Goal: Task Accomplishment & Management: Use online tool/utility

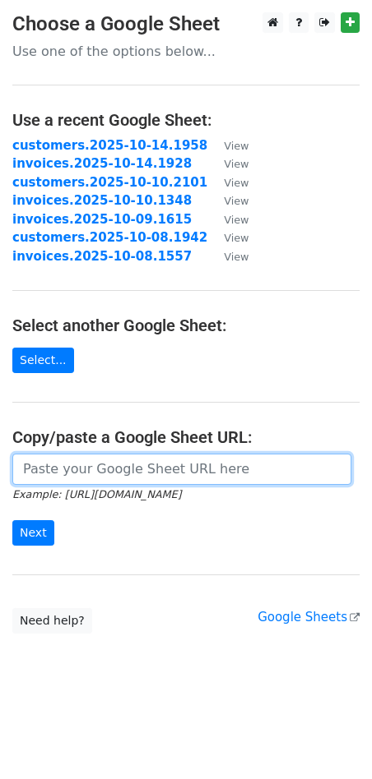
paste input "https://docs.google.com/spreadsheets/d/1L-s6gJZeQnDE18A2r5SoM1bTgQF6fJ5Sbznu6BL…"
type input "https://docs.google.com/spreadsheets/d/1L-s6gJZeQnDE18A2r5SoM1bTgQF6fJ5Sbznu6BL…"
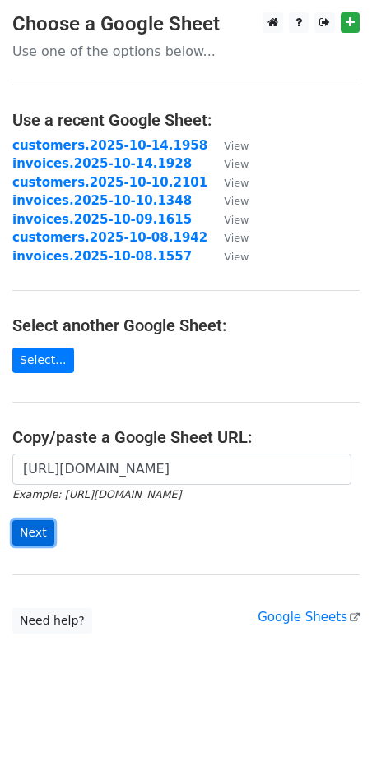
scroll to position [0, 0]
click at [42, 529] on input "Next" at bounding box center [33, 532] width 42 height 25
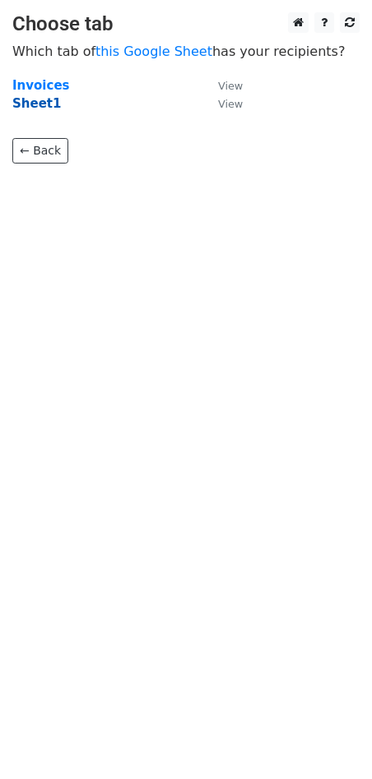
click at [37, 104] on strong "Sheet1" at bounding box center [36, 103] width 49 height 15
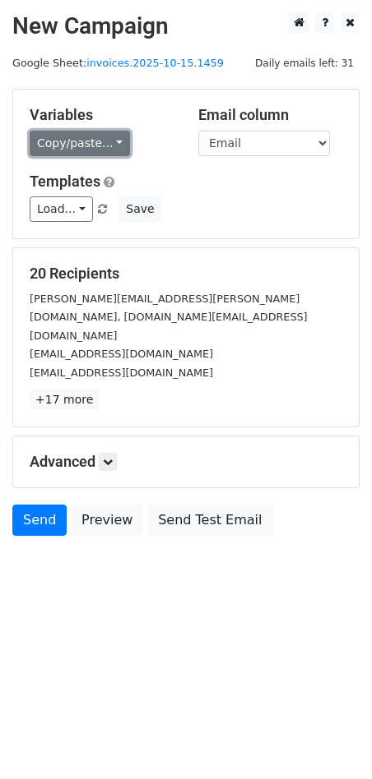
click at [112, 153] on link "Copy/paste..." at bounding box center [80, 143] width 100 height 25
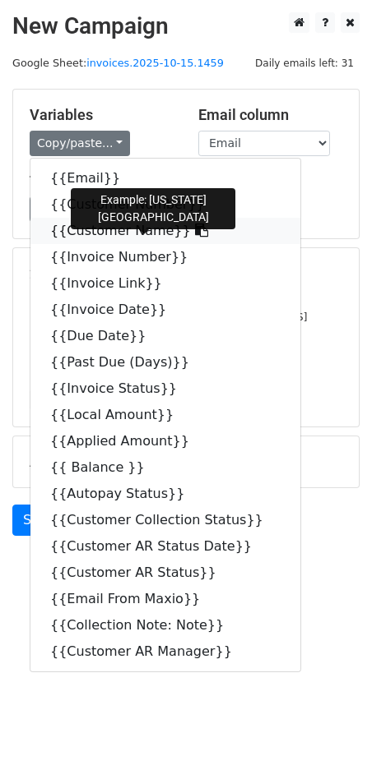
click at [195, 231] on icon at bounding box center [201, 230] width 13 height 13
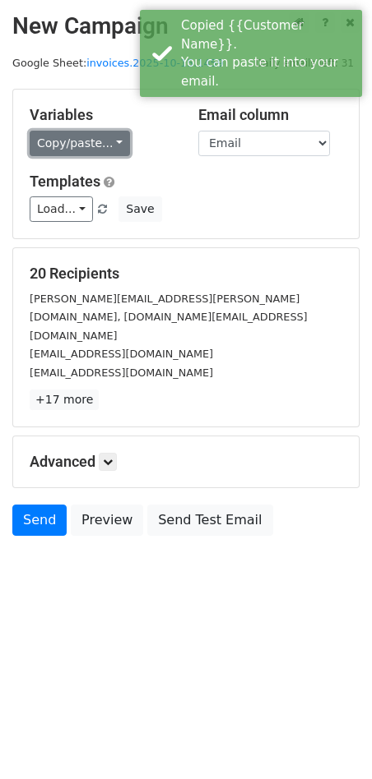
click at [109, 140] on link "Copy/paste..." at bounding box center [80, 143] width 100 height 25
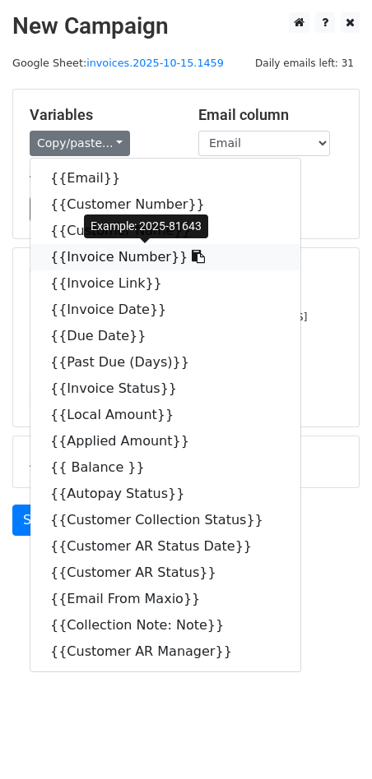
click at [192, 258] on icon at bounding box center [198, 256] width 13 height 13
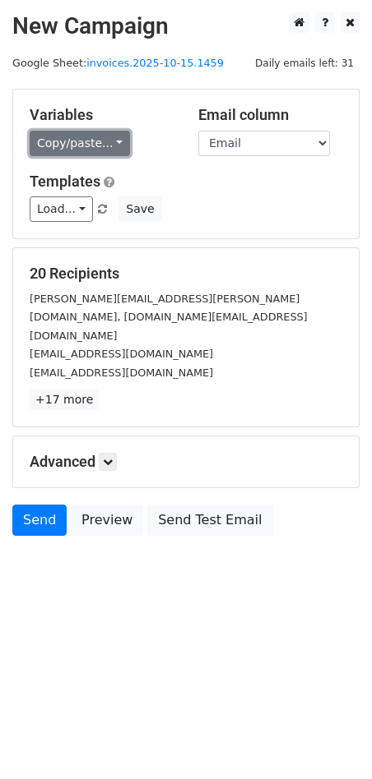
click at [113, 145] on link "Copy/paste..." at bounding box center [80, 143] width 100 height 25
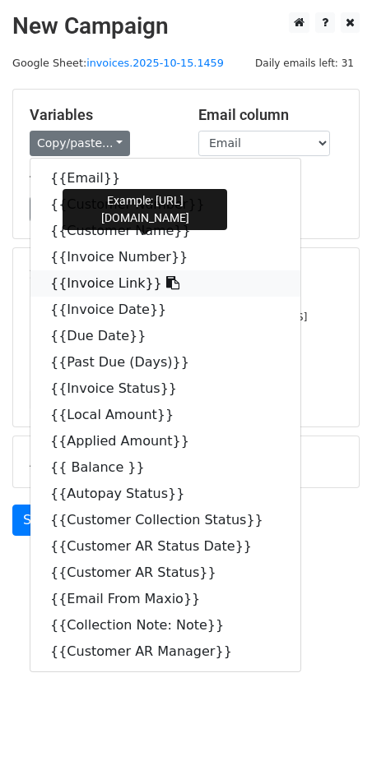
click at [151, 286] on link "{{Invoice Link}}" at bounding box center [165, 284] width 270 height 26
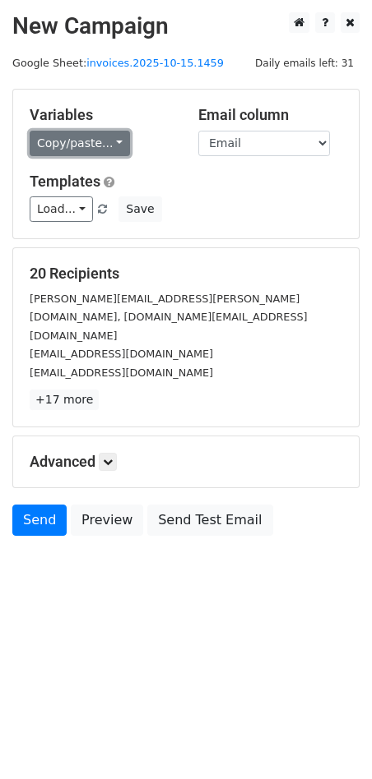
click at [111, 145] on link "Copy/paste..." at bounding box center [80, 143] width 100 height 25
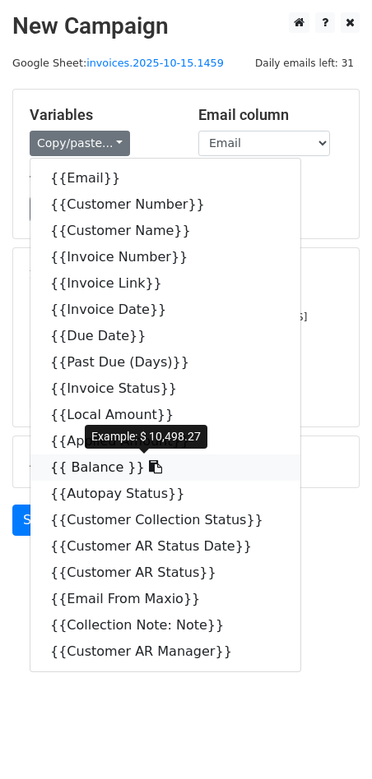
click at [149, 469] on icon at bounding box center [155, 466] width 13 height 13
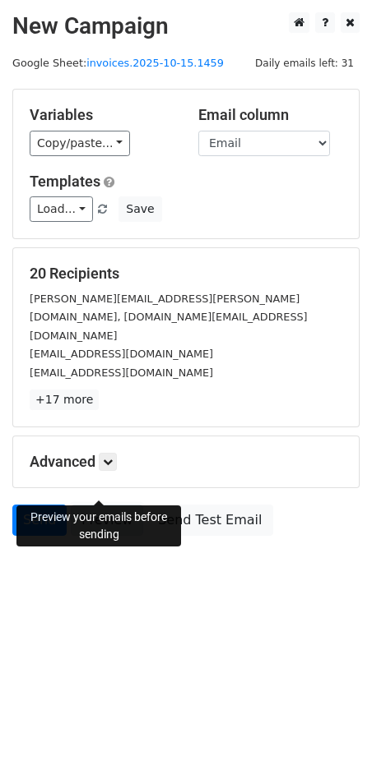
click at [95, 505] on link "Preview" at bounding box center [107, 520] width 72 height 31
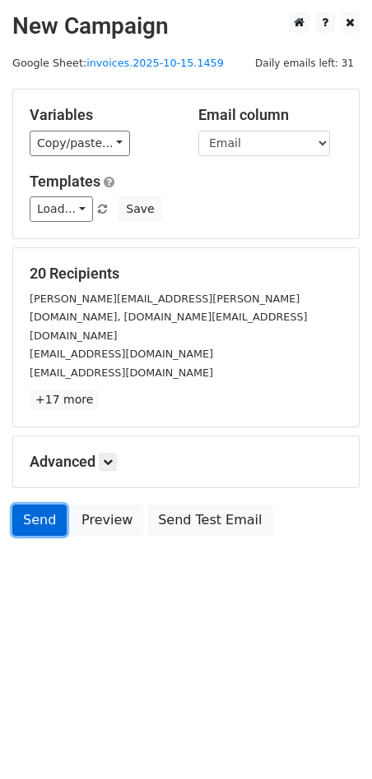
click at [39, 505] on link "Send" at bounding box center [39, 520] width 54 height 31
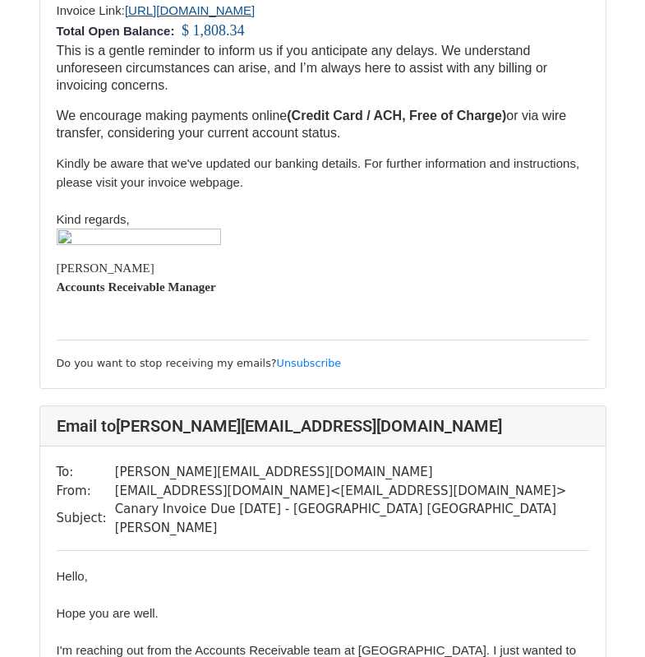
scroll to position [8679, 0]
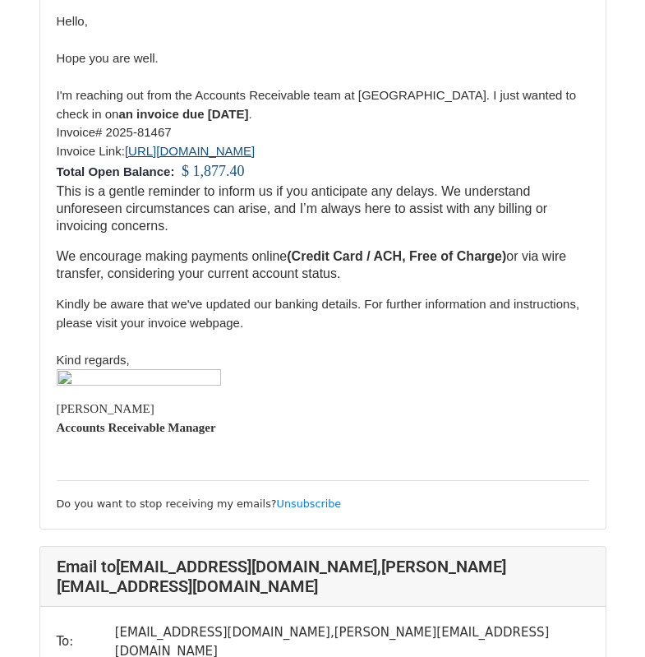
drag, startPoint x: 650, startPoint y: 31, endPoint x: 664, endPoint y: 399, distance: 367.8
